Goal: Information Seeking & Learning: Check status

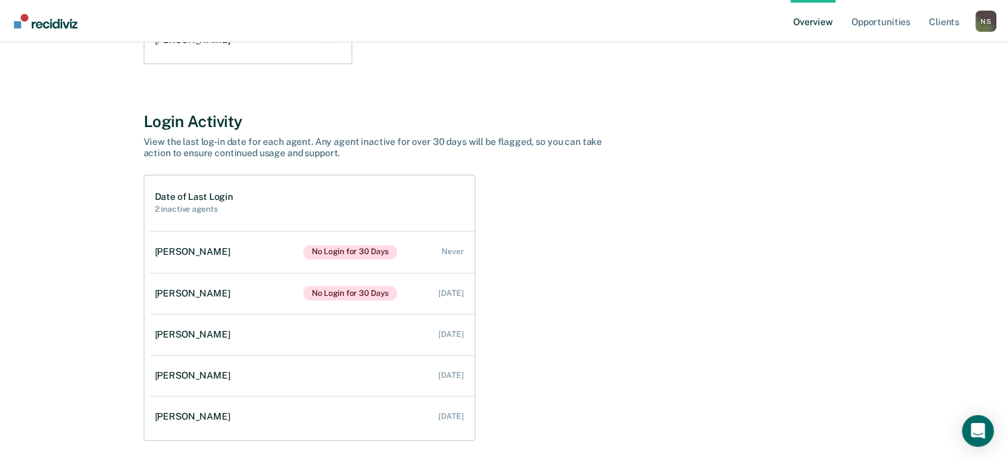
scroll to position [446, 0]
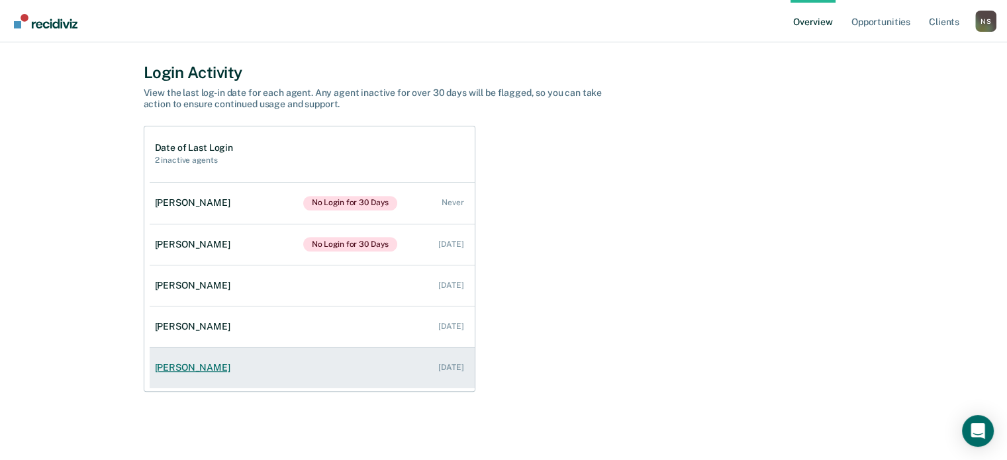
click at [185, 367] on div "[PERSON_NAME]" at bounding box center [195, 367] width 81 height 11
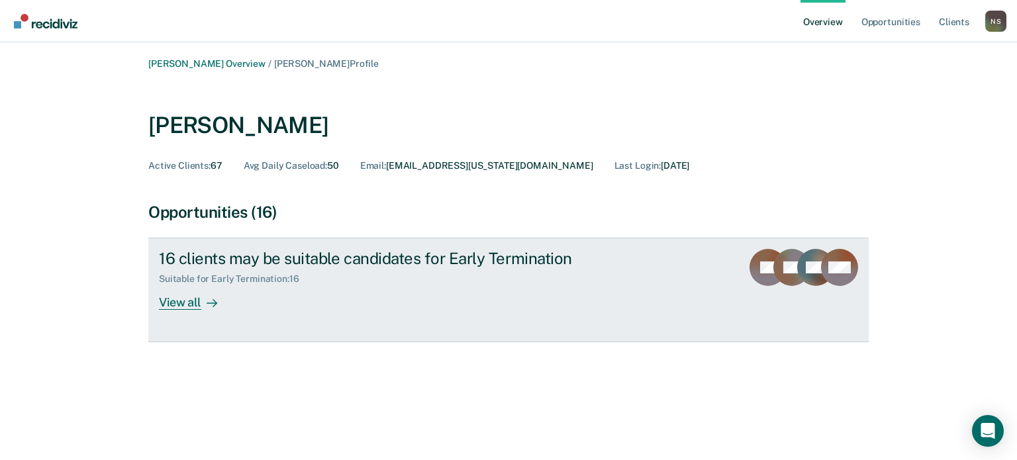
click at [185, 304] on div "View all" at bounding box center [196, 298] width 74 height 26
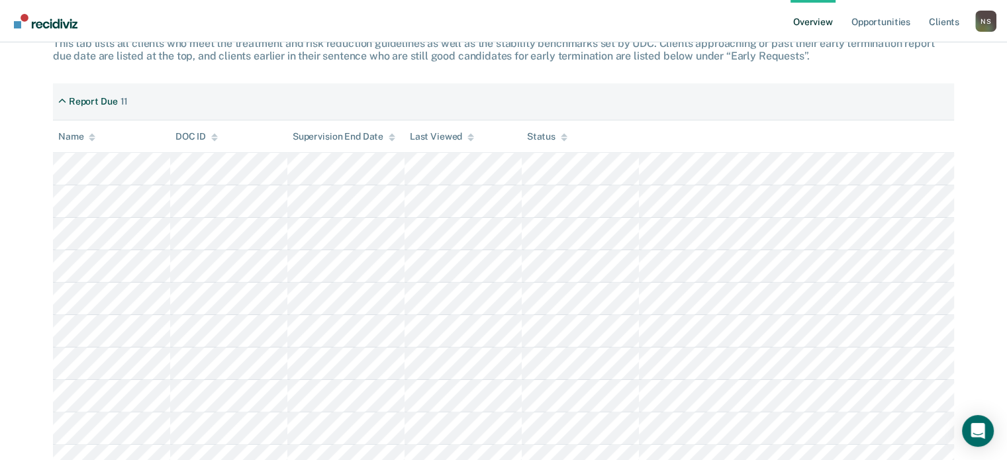
scroll to position [220, 0]
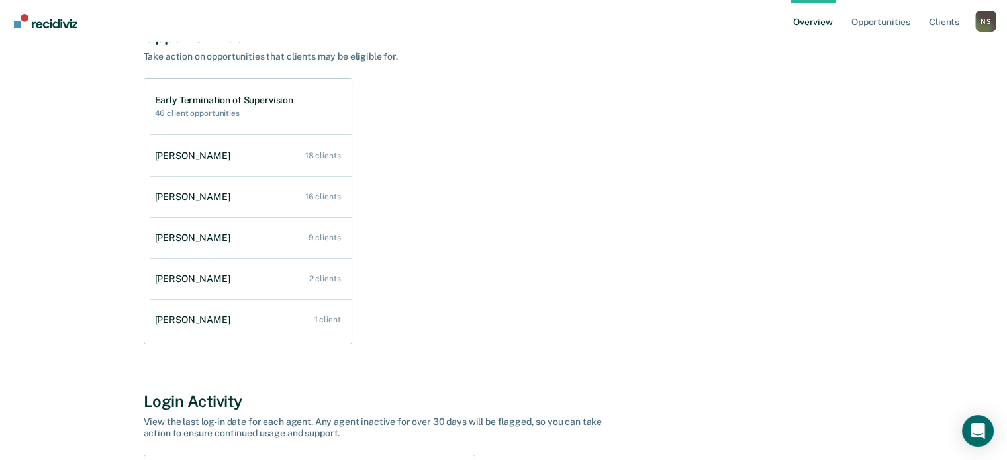
scroll to position [132, 0]
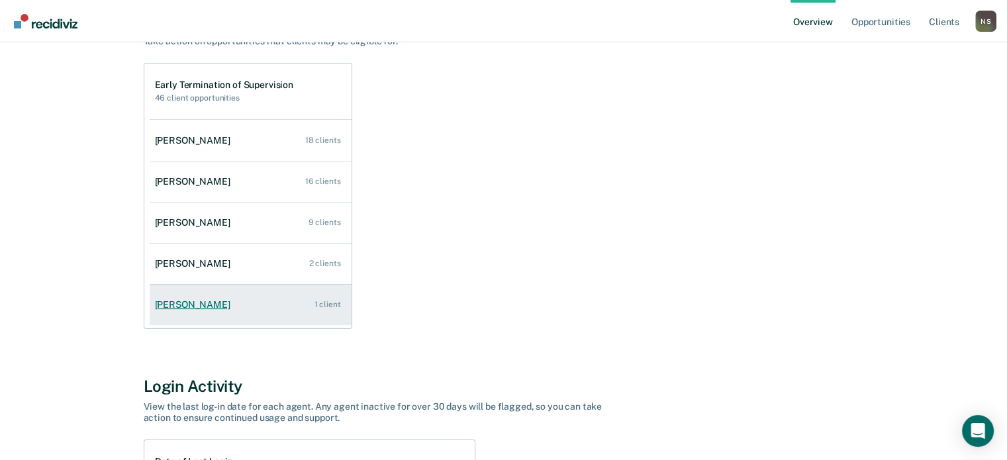
click at [176, 305] on div "[PERSON_NAME]" at bounding box center [195, 304] width 81 height 11
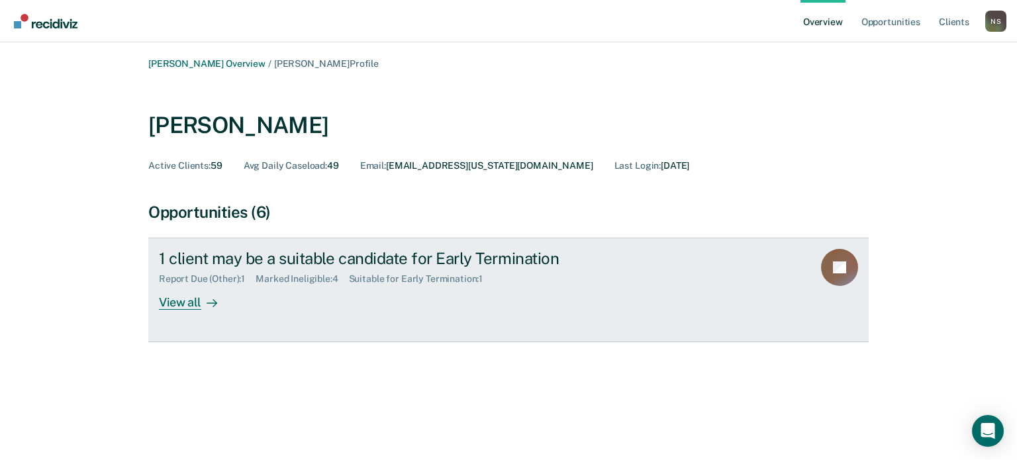
click at [169, 305] on div "View all" at bounding box center [196, 298] width 74 height 26
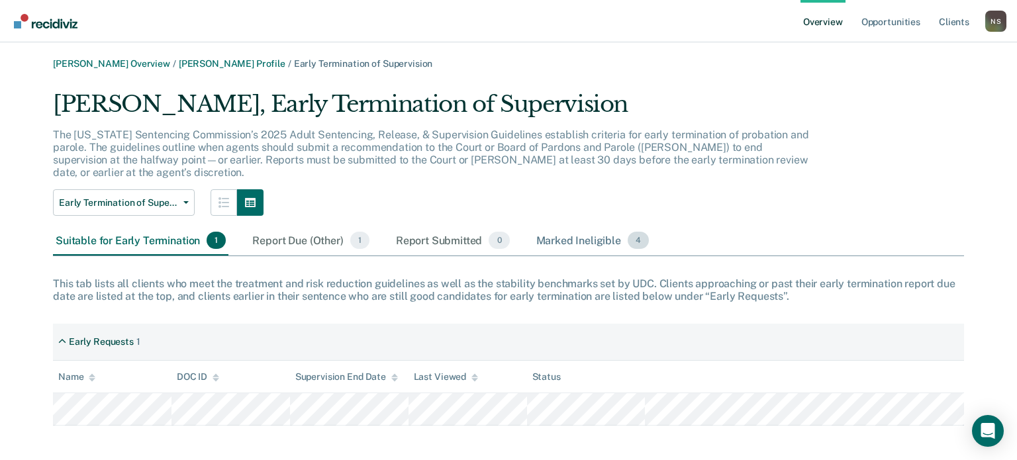
click at [571, 229] on div "Marked Ineligible 4" at bounding box center [593, 240] width 118 height 29
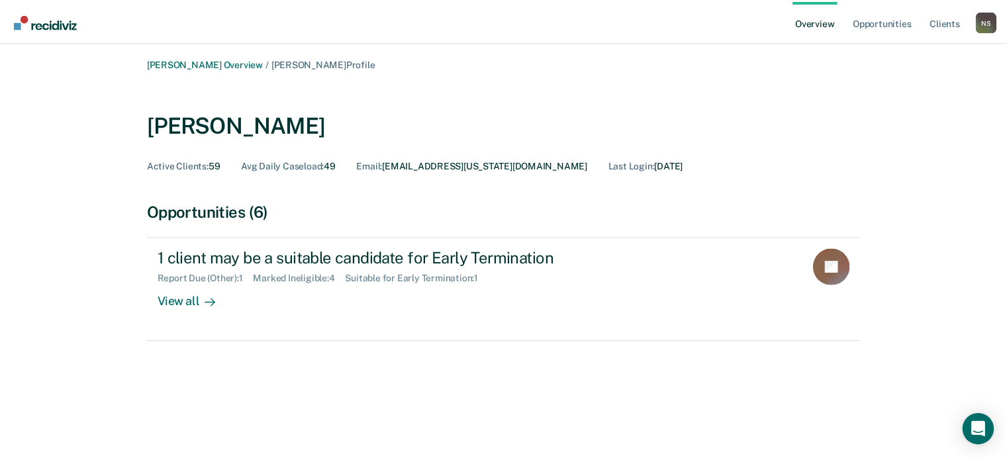
scroll to position [132, 0]
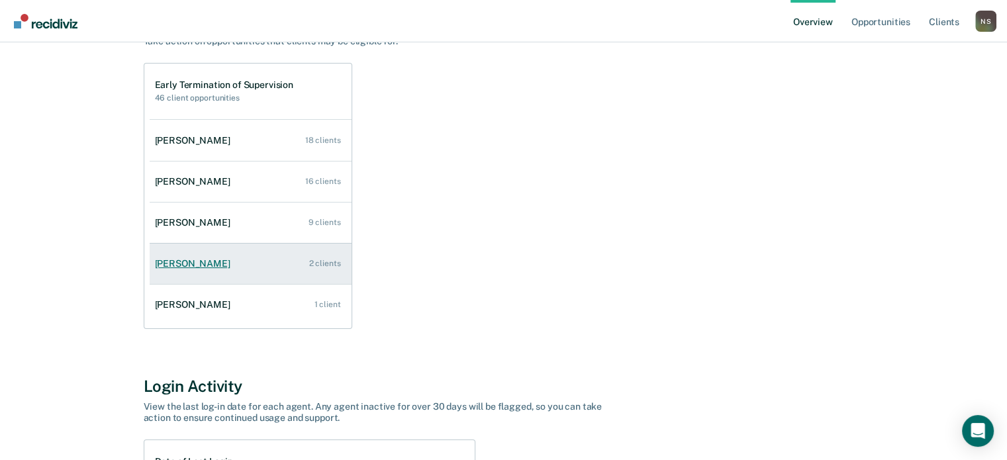
click at [200, 261] on div "[PERSON_NAME]" at bounding box center [195, 263] width 81 height 11
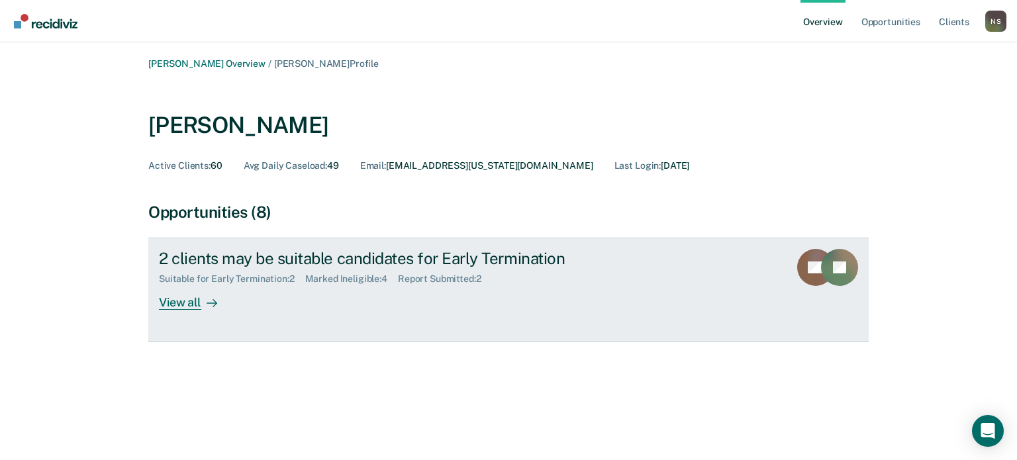
click at [177, 302] on div "View all" at bounding box center [196, 298] width 74 height 26
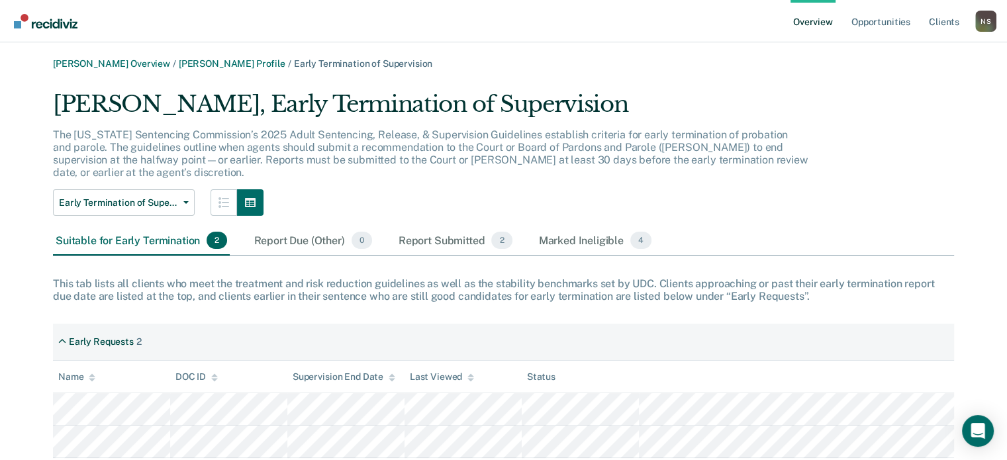
scroll to position [27, 0]
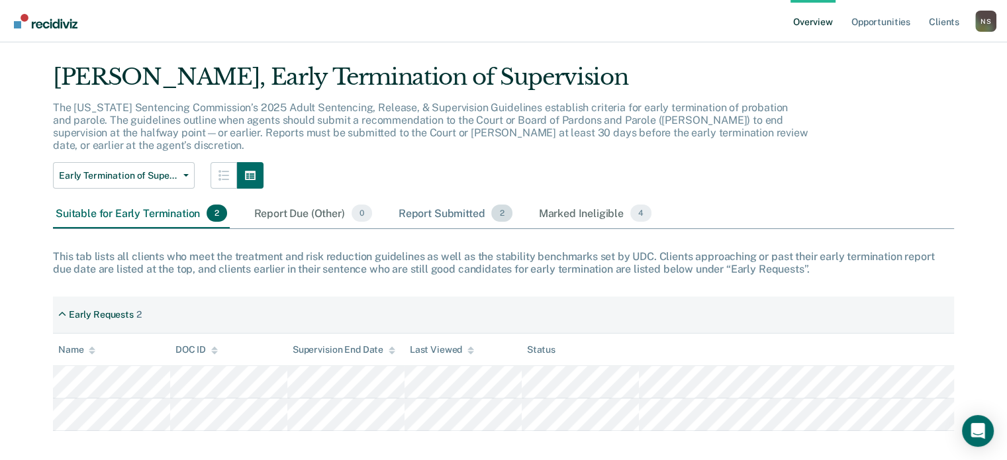
click at [458, 205] on div "Report Submitted 2" at bounding box center [455, 213] width 119 height 29
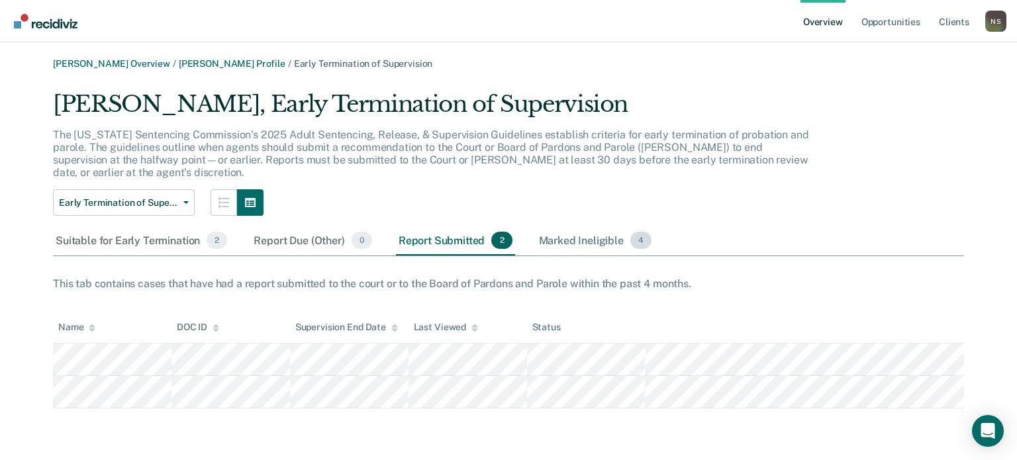
click at [565, 226] on div "Marked Ineligible 4" at bounding box center [595, 240] width 118 height 29
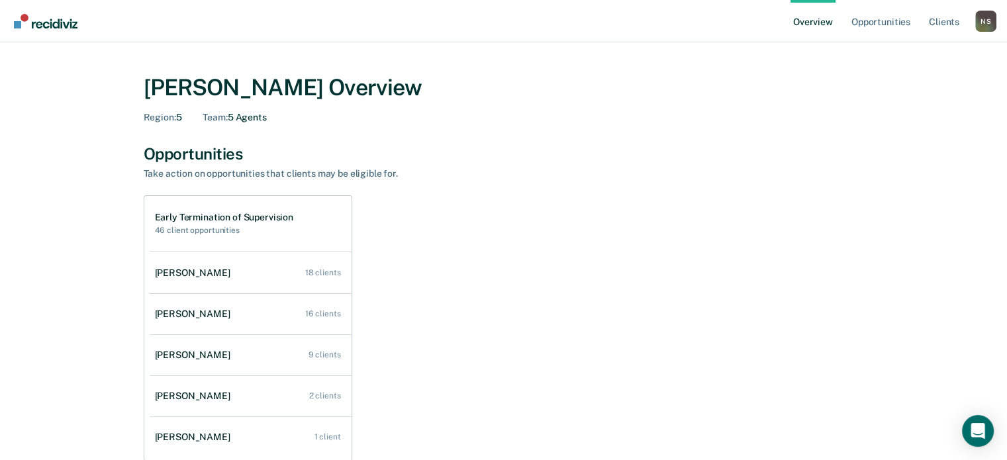
scroll to position [66, 0]
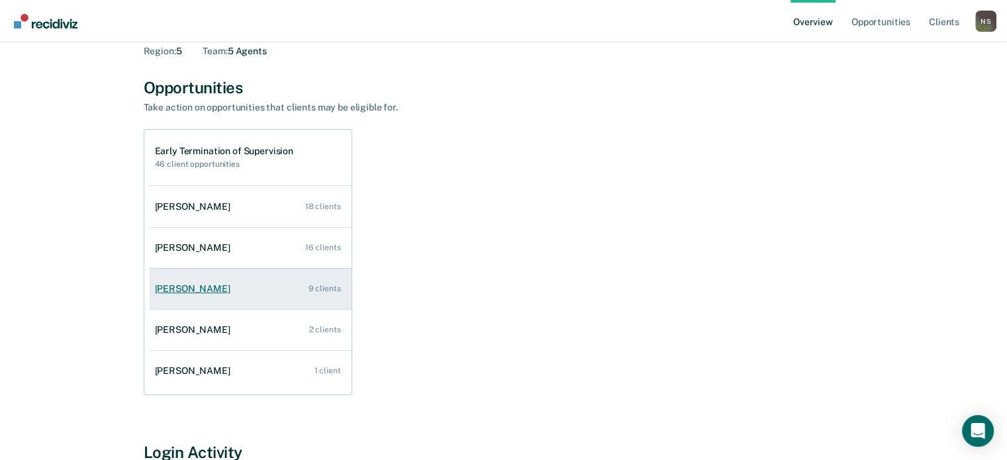
click at [196, 289] on div "[PERSON_NAME]" at bounding box center [195, 288] width 81 height 11
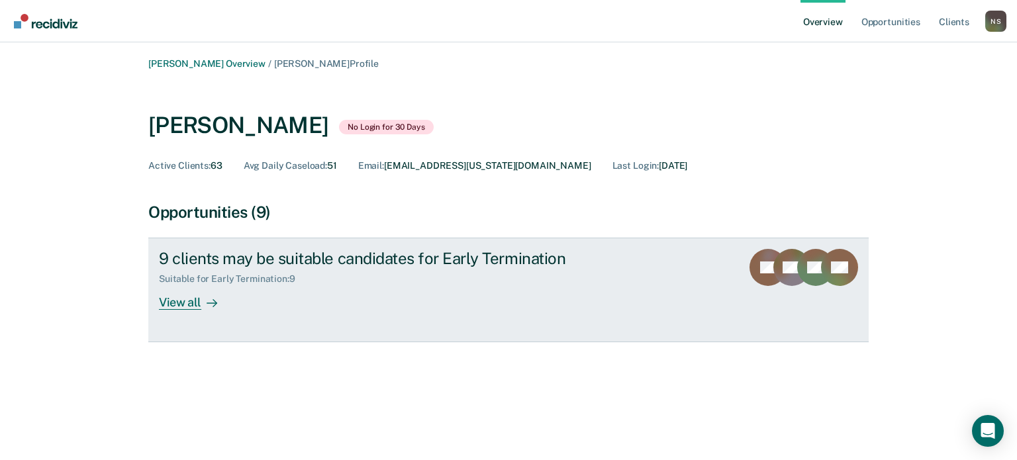
click at [169, 305] on div "View all" at bounding box center [196, 298] width 74 height 26
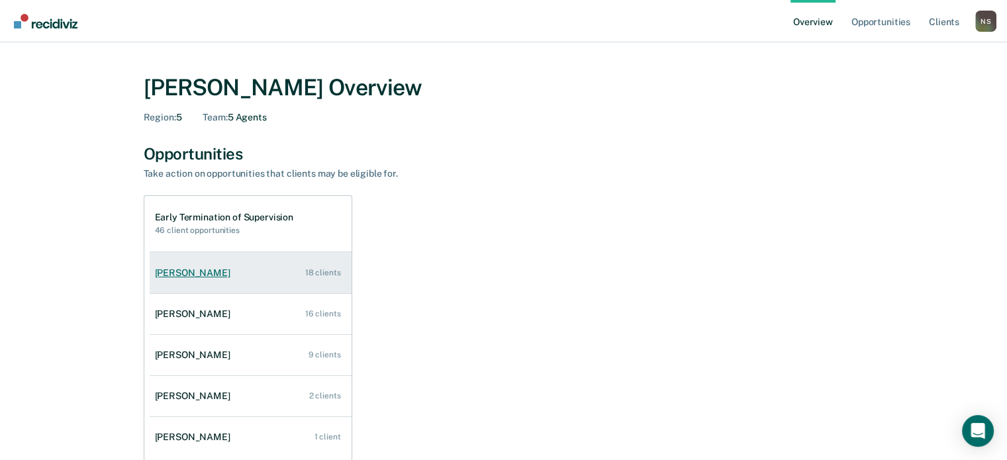
click at [193, 269] on div "[PERSON_NAME]" at bounding box center [195, 272] width 81 height 11
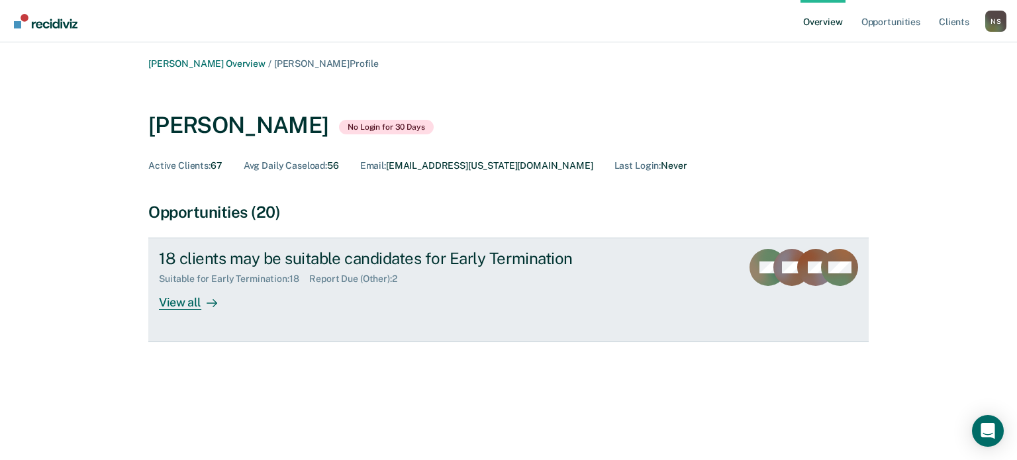
click at [185, 303] on div "View all" at bounding box center [196, 298] width 74 height 26
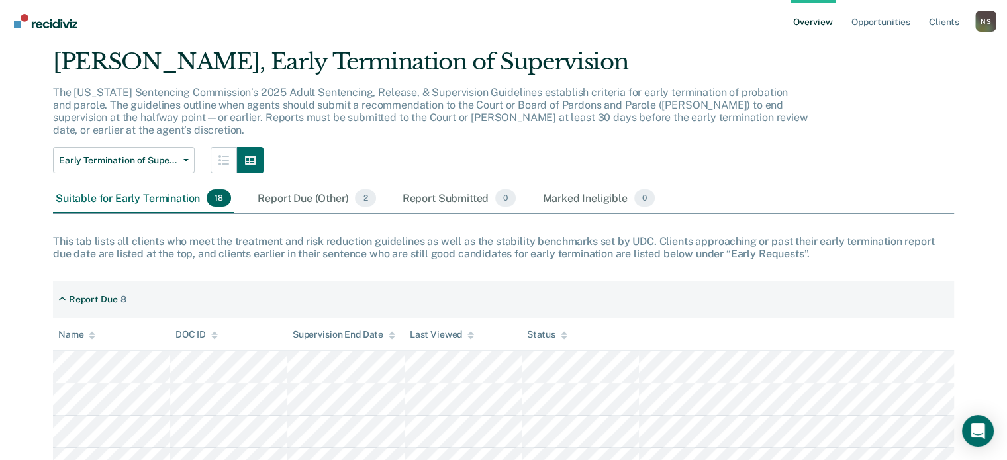
scroll to position [66, 0]
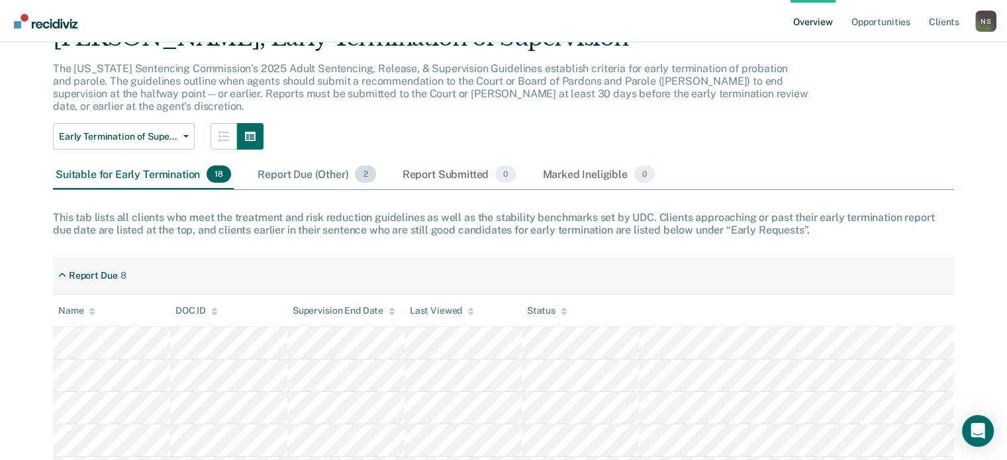
click at [323, 164] on div "Report Due (Other) 2" at bounding box center [316, 174] width 123 height 29
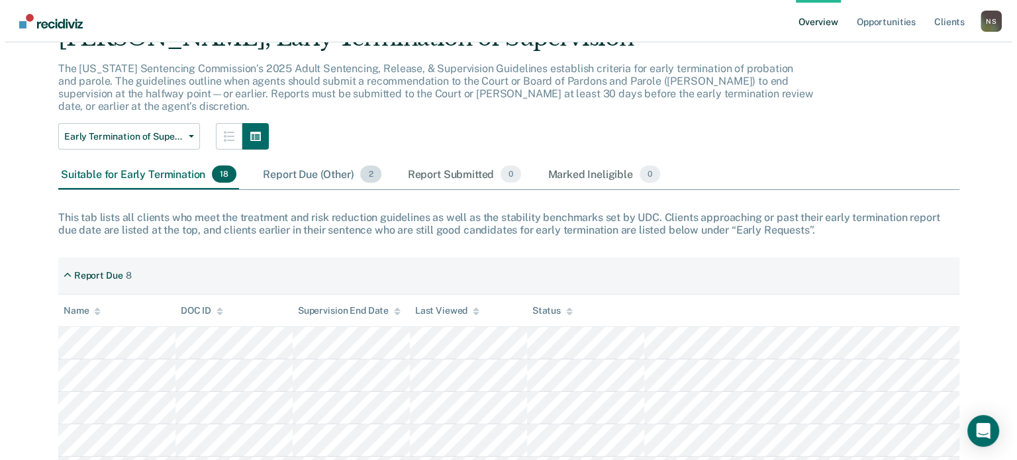
scroll to position [0, 0]
